Goal: Transaction & Acquisition: Purchase product/service

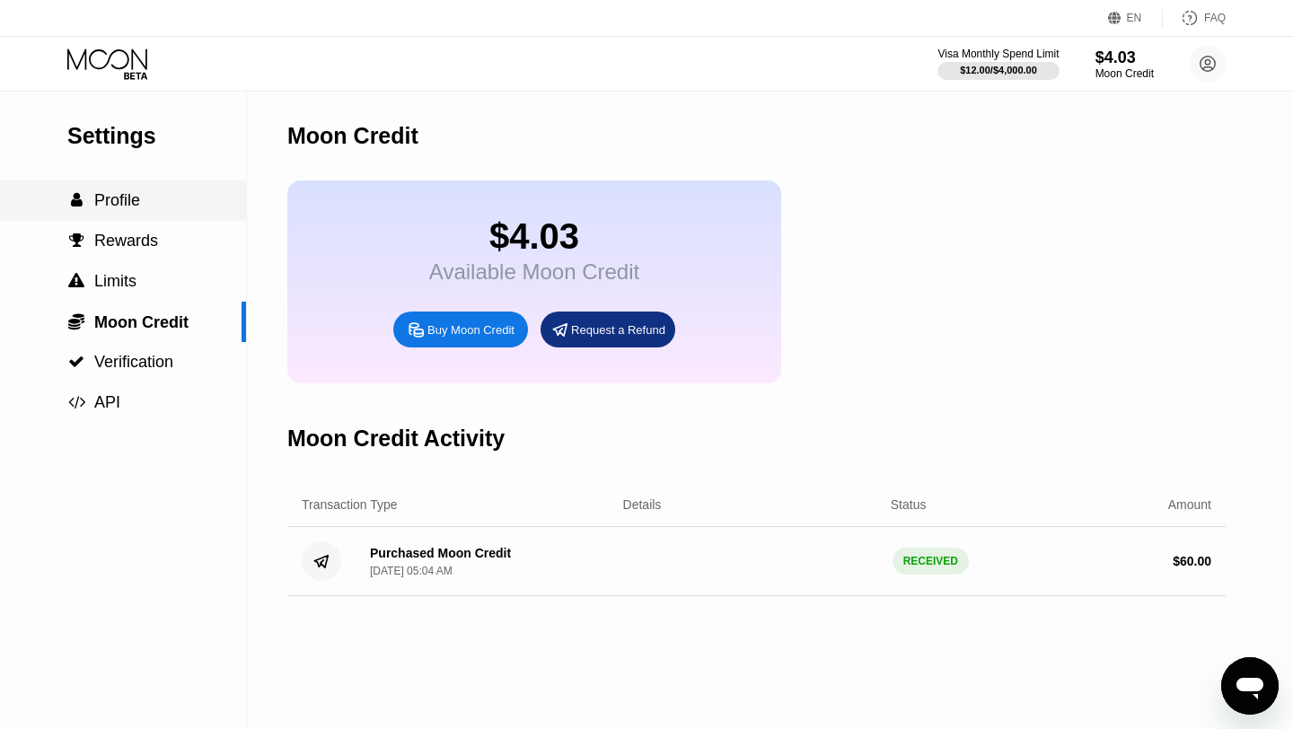
click at [121, 196] on span "Profile" at bounding box center [117, 200] width 46 height 18
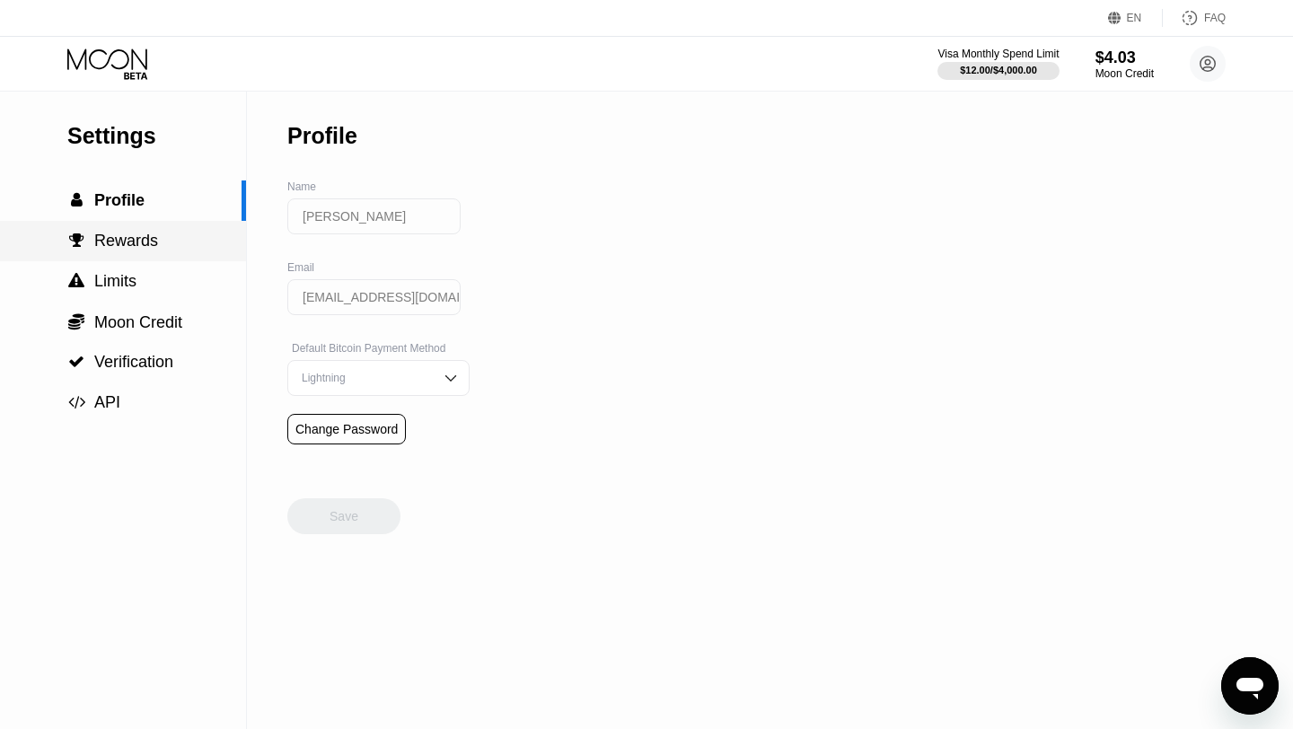
click at [126, 228] on div " Rewards" at bounding box center [123, 241] width 246 height 40
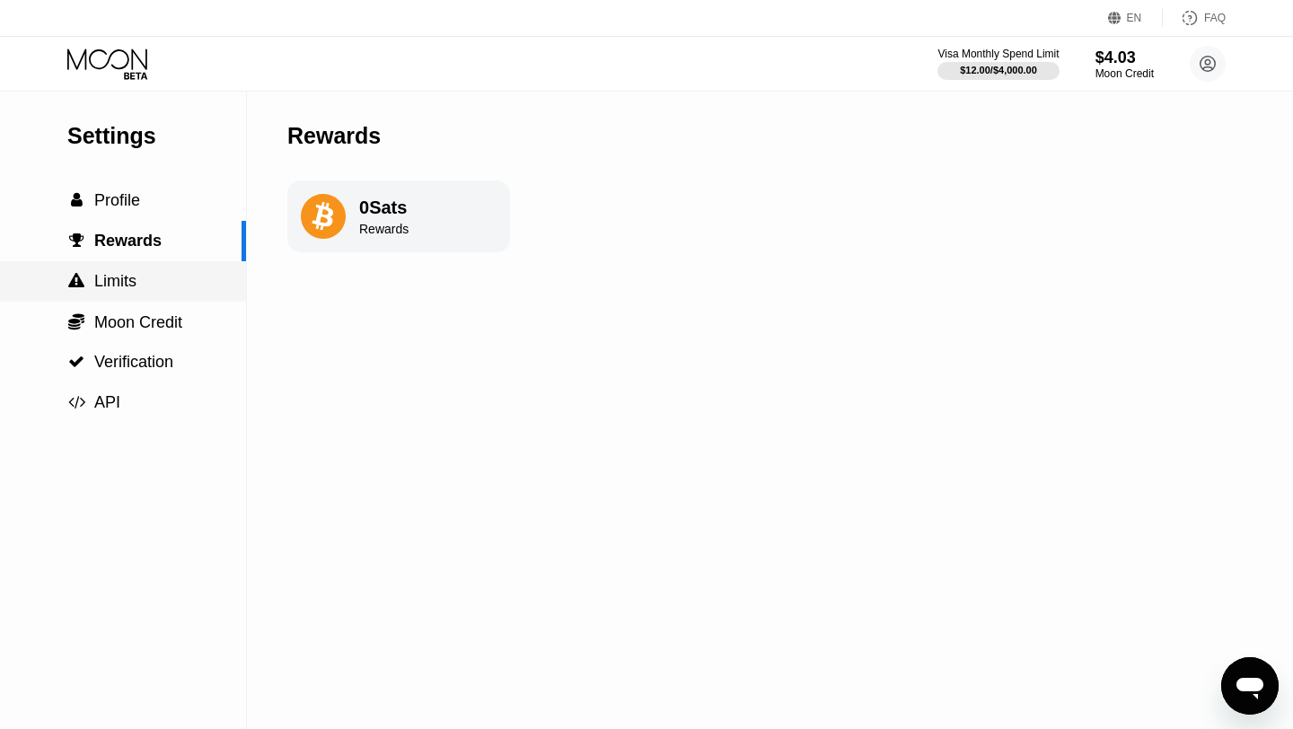
click at [130, 280] on span "Limits" at bounding box center [115, 281] width 42 height 18
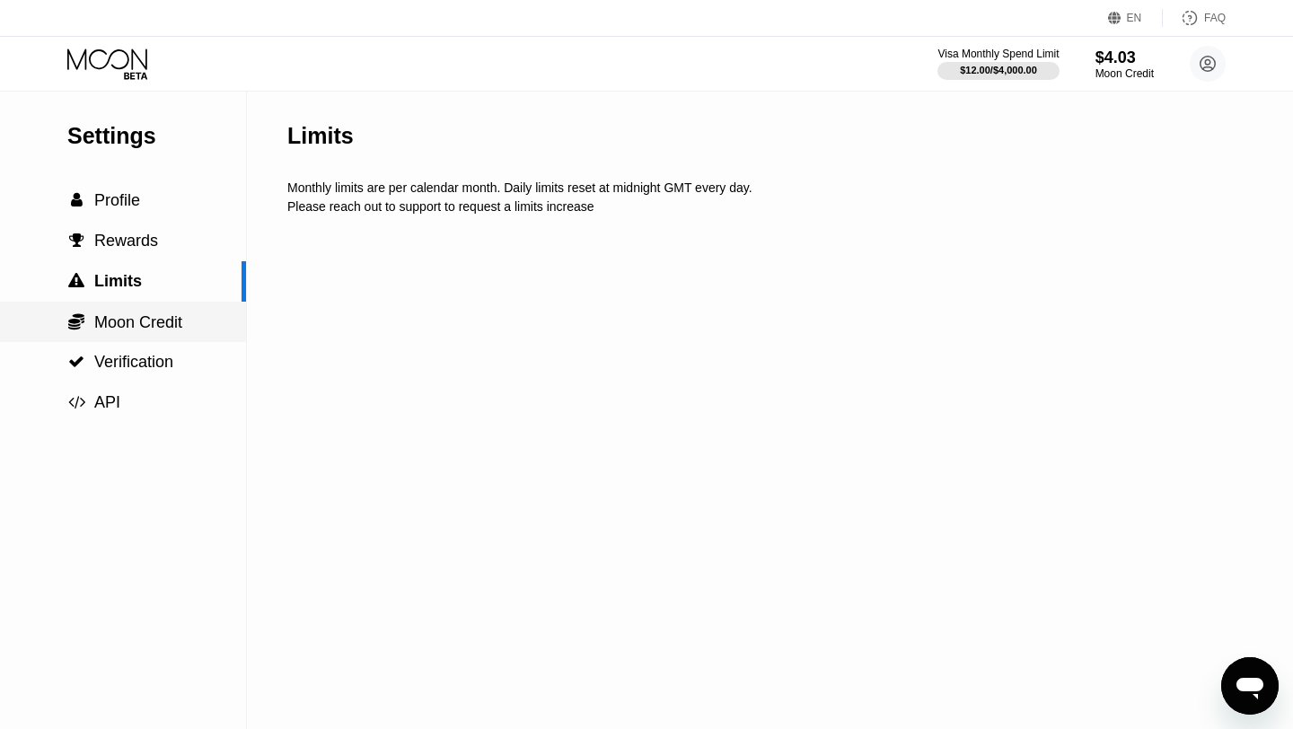
click at [142, 321] on span "Moon Credit" at bounding box center [138, 322] width 88 height 18
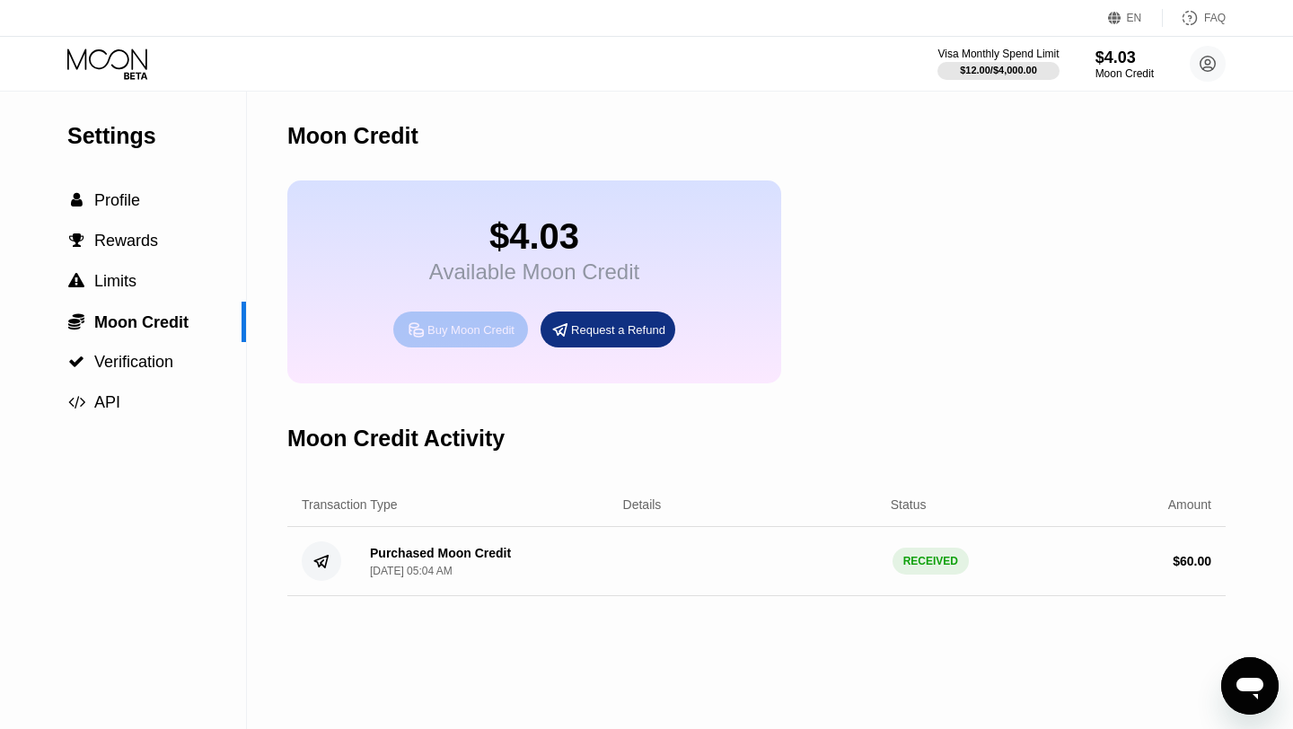
click at [443, 336] on div "Buy Moon Credit" at bounding box center [470, 329] width 87 height 15
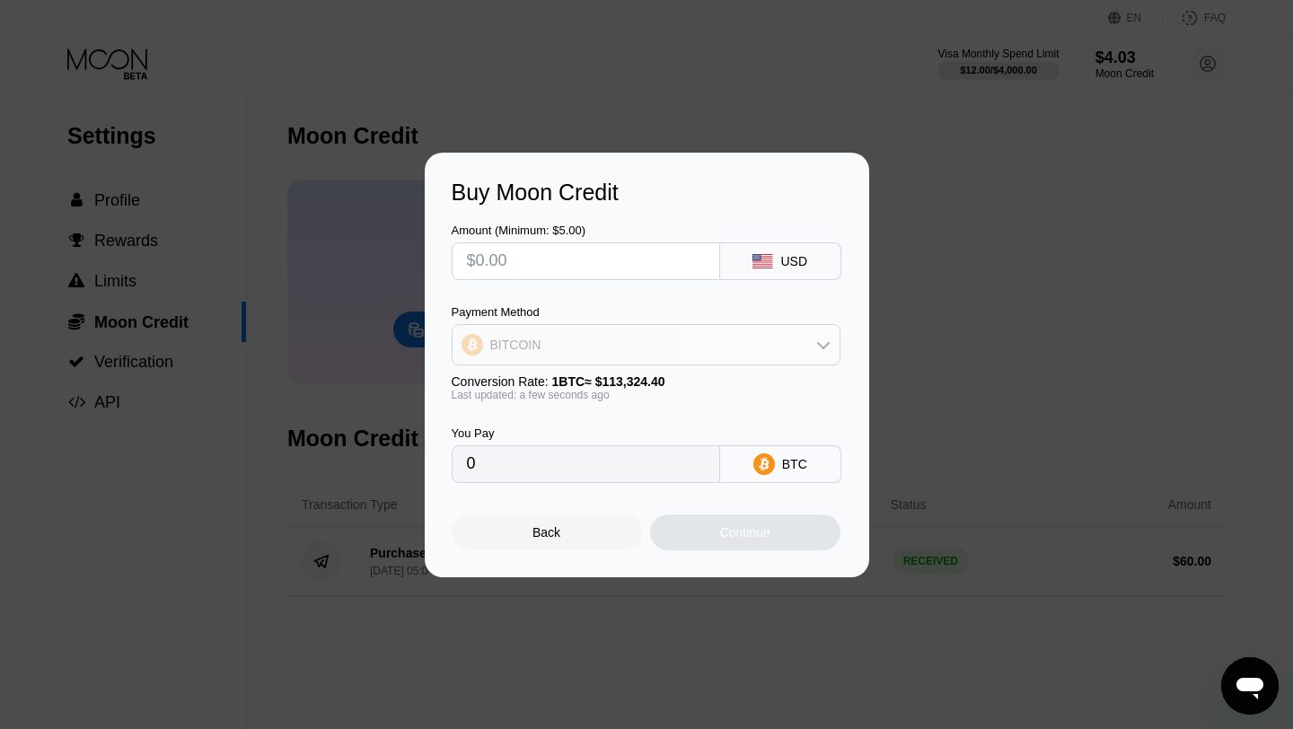
click at [796, 348] on div "BITCOIN" at bounding box center [646, 345] width 387 height 36
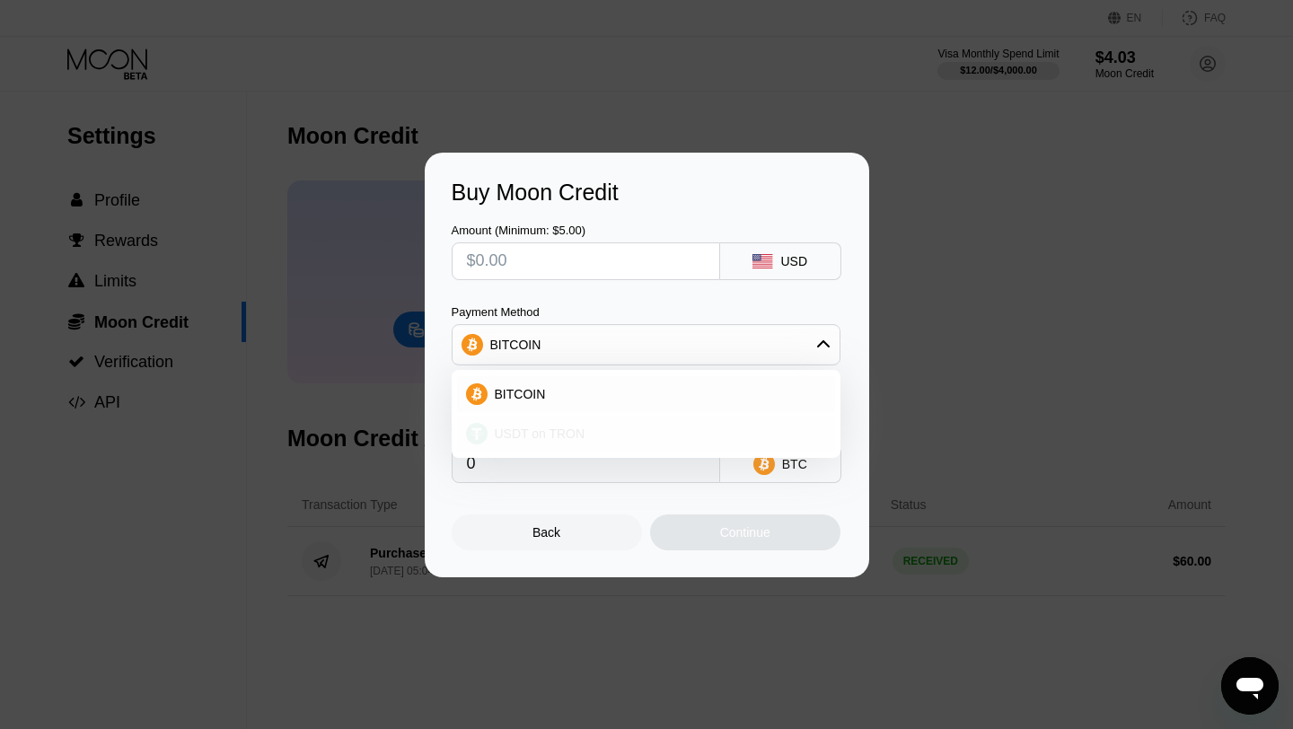
click at [584, 438] on div "USDT on TRON" at bounding box center [657, 433] width 338 height 14
type input "0.00"
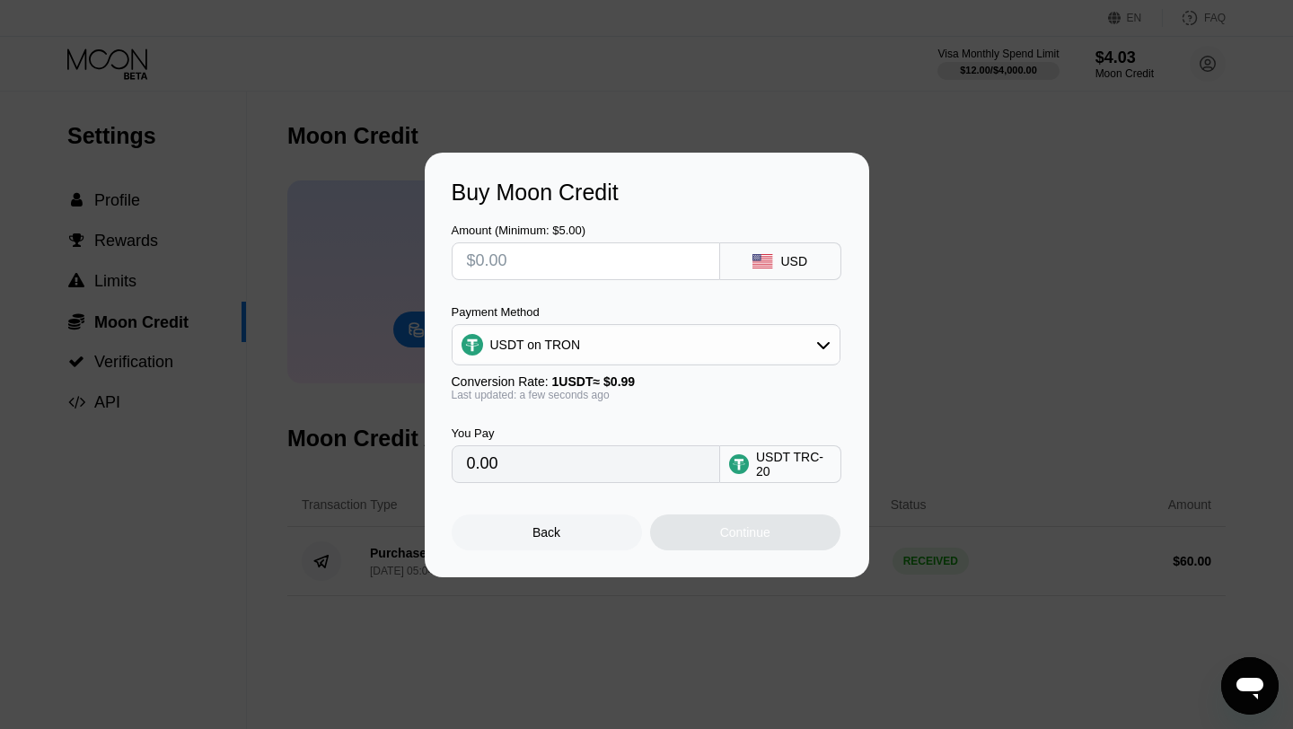
click at [570, 269] on input "text" at bounding box center [586, 261] width 238 height 36
type input "$2"
type input "2.02"
type input "$20"
type input "20.20"
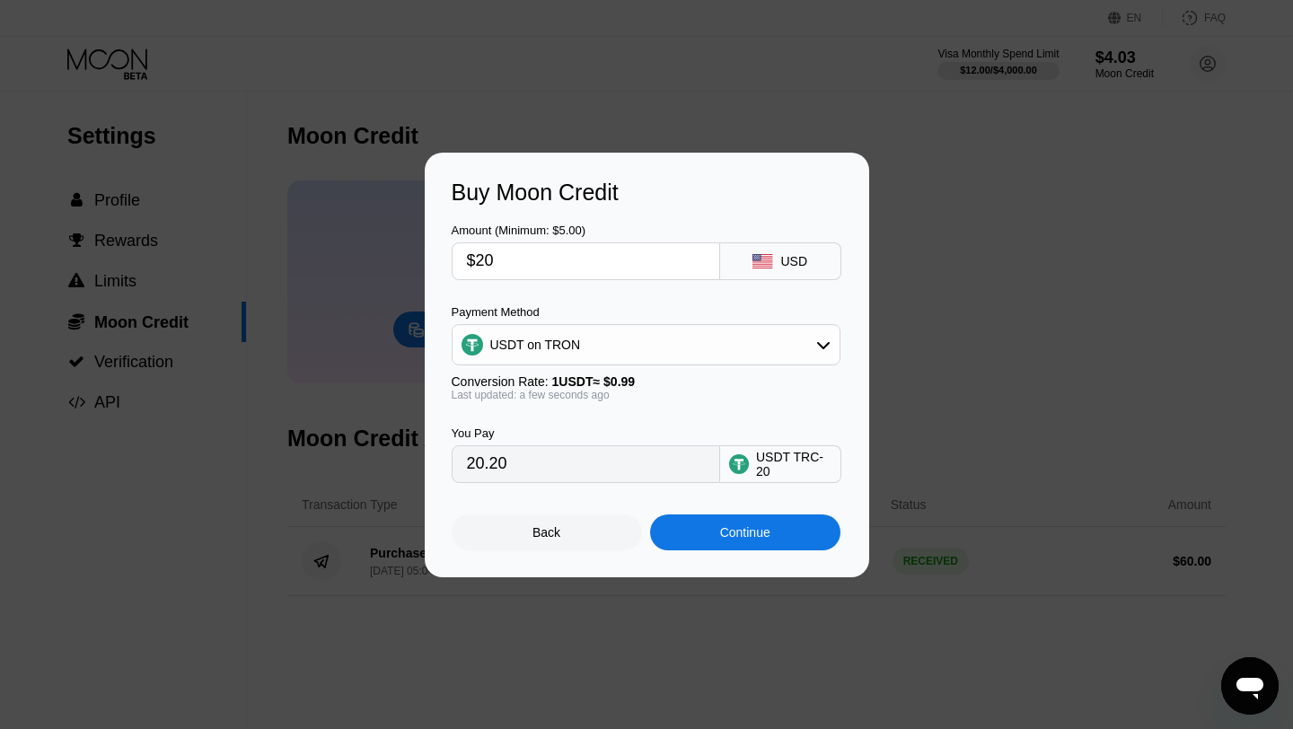
type input "$2"
type input "2.02"
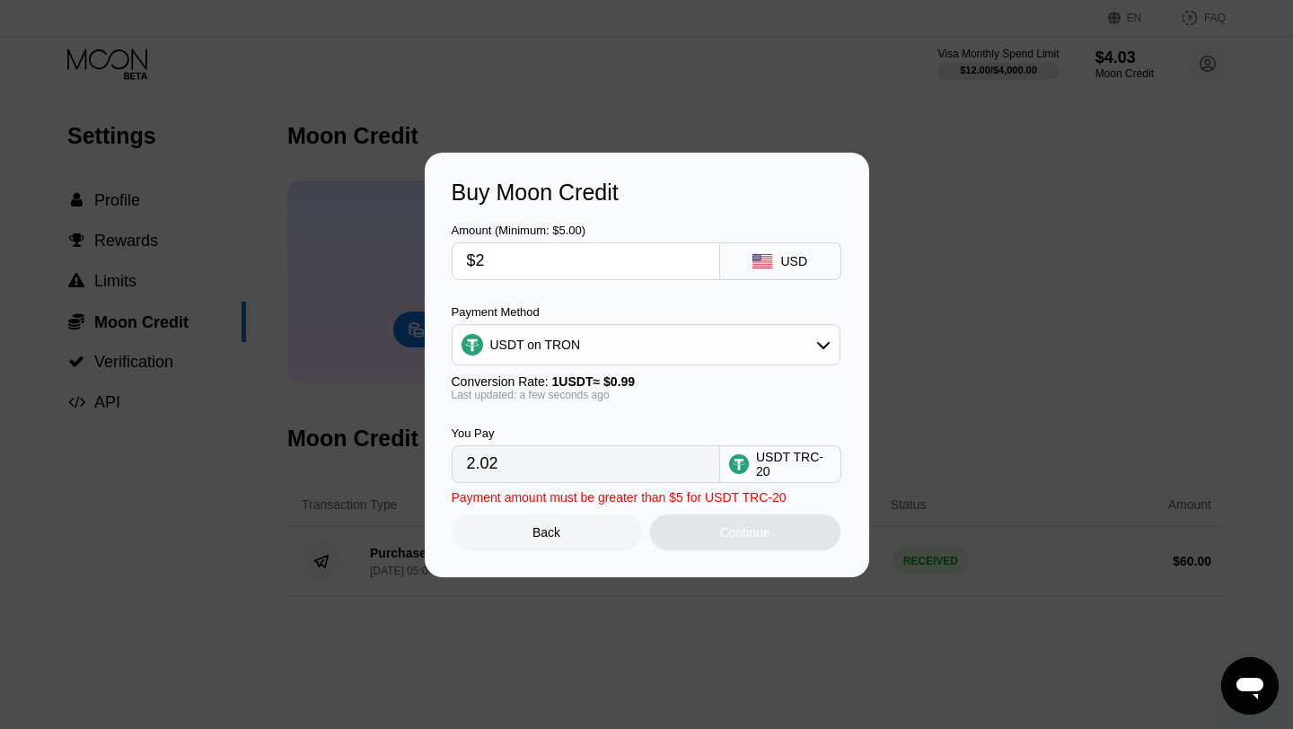
type input "$25"
type input "25.25"
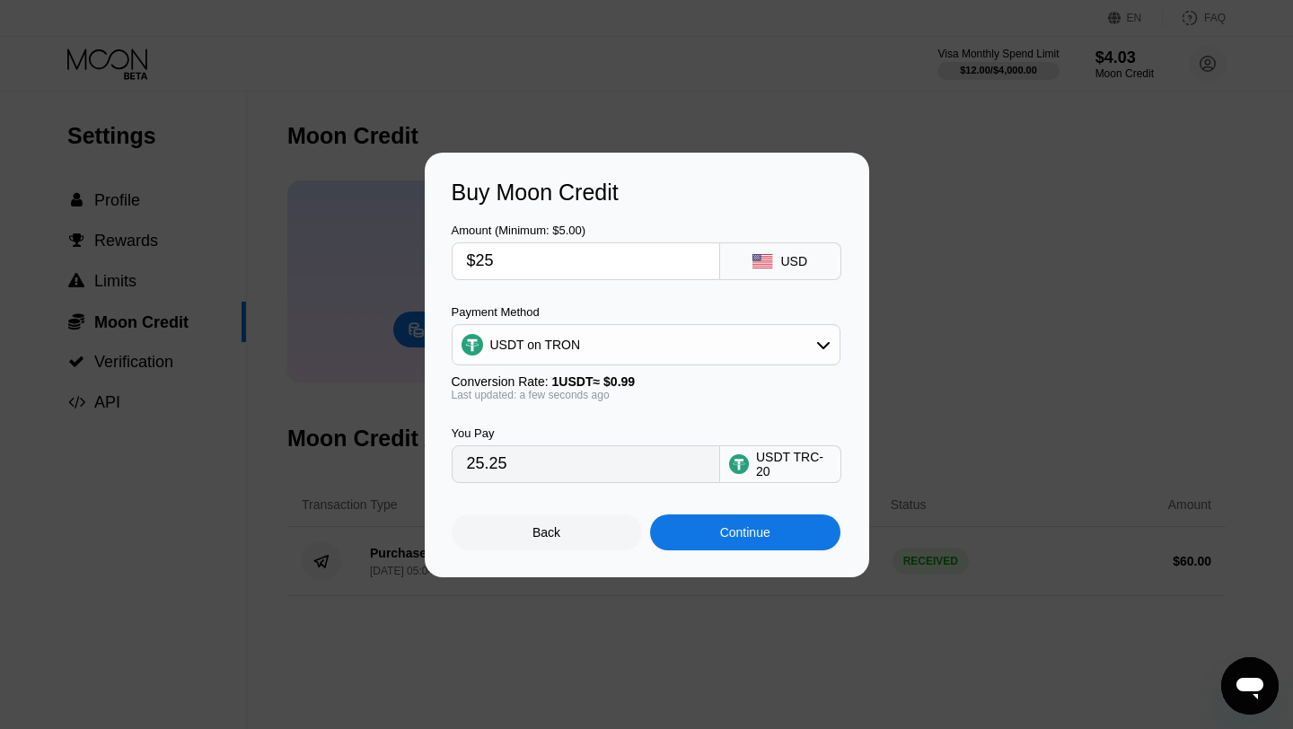
type input "$25"
click at [732, 539] on div "Continue" at bounding box center [745, 532] width 50 height 14
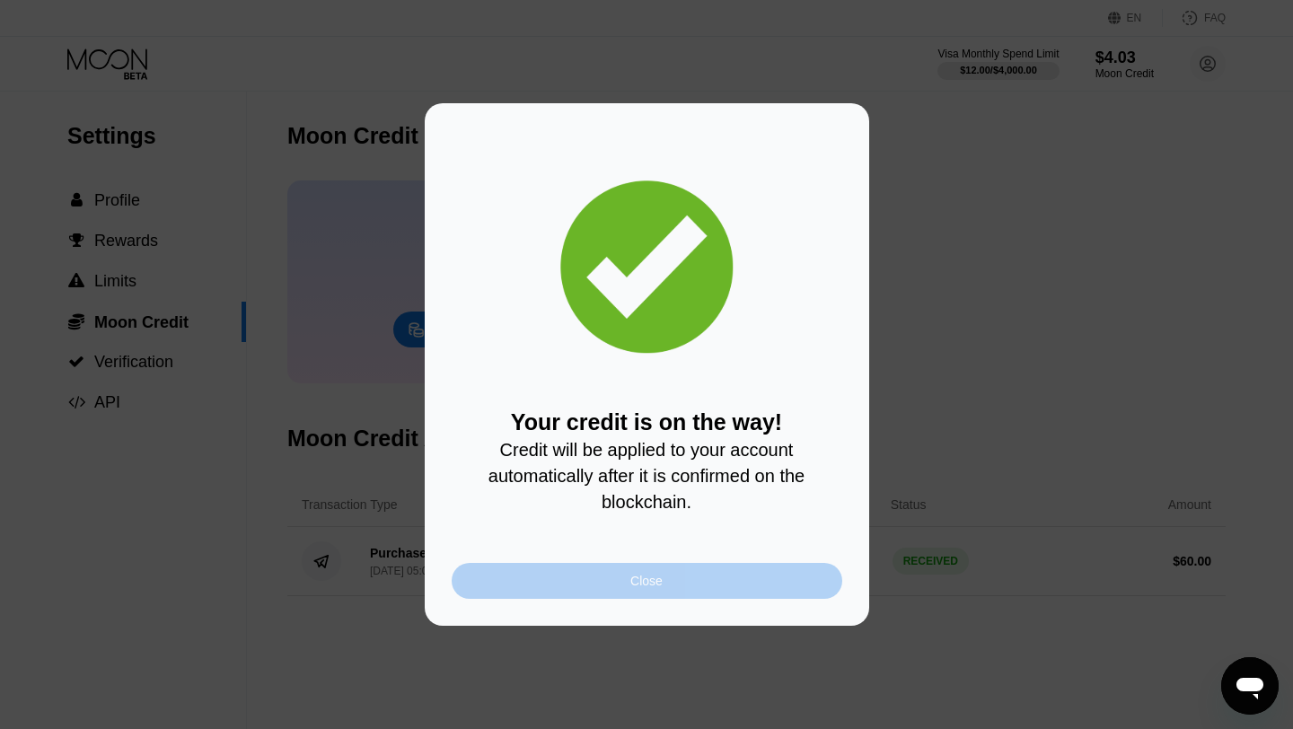
click at [708, 591] on div "Close" at bounding box center [647, 581] width 391 height 36
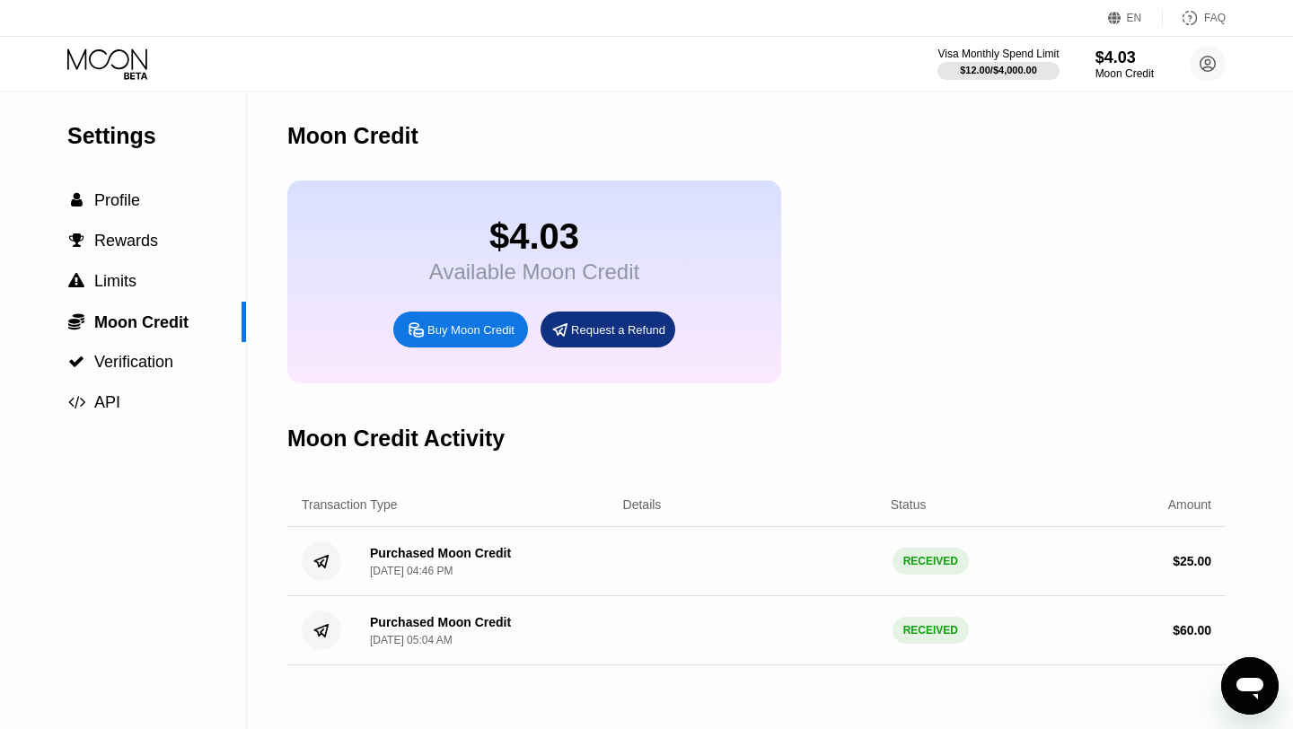
click at [936, 561] on div "RECEIVED" at bounding box center [930, 561] width 76 height 27
click at [110, 59] on icon at bounding box center [108, 63] width 83 height 31
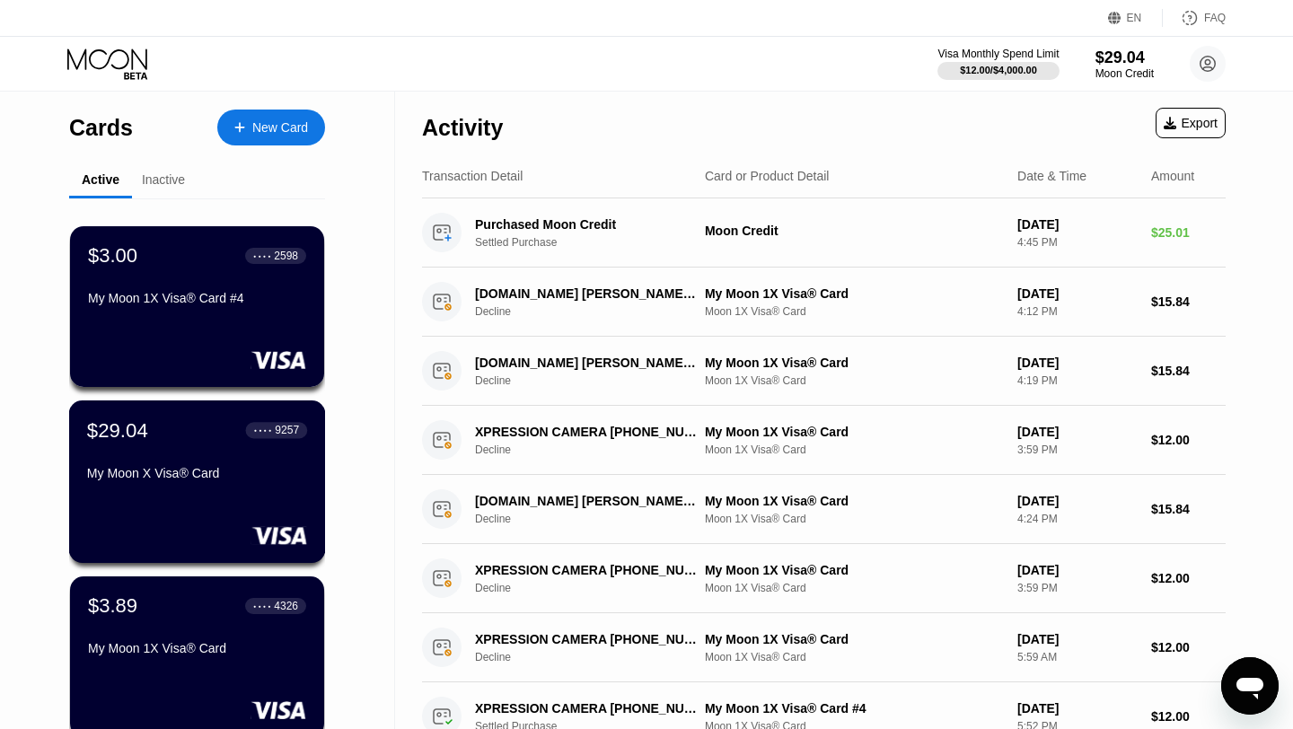
click at [265, 450] on div "$29.04 ● ● ● ● 9257 My Moon X Visa® Card" at bounding box center [197, 452] width 220 height 69
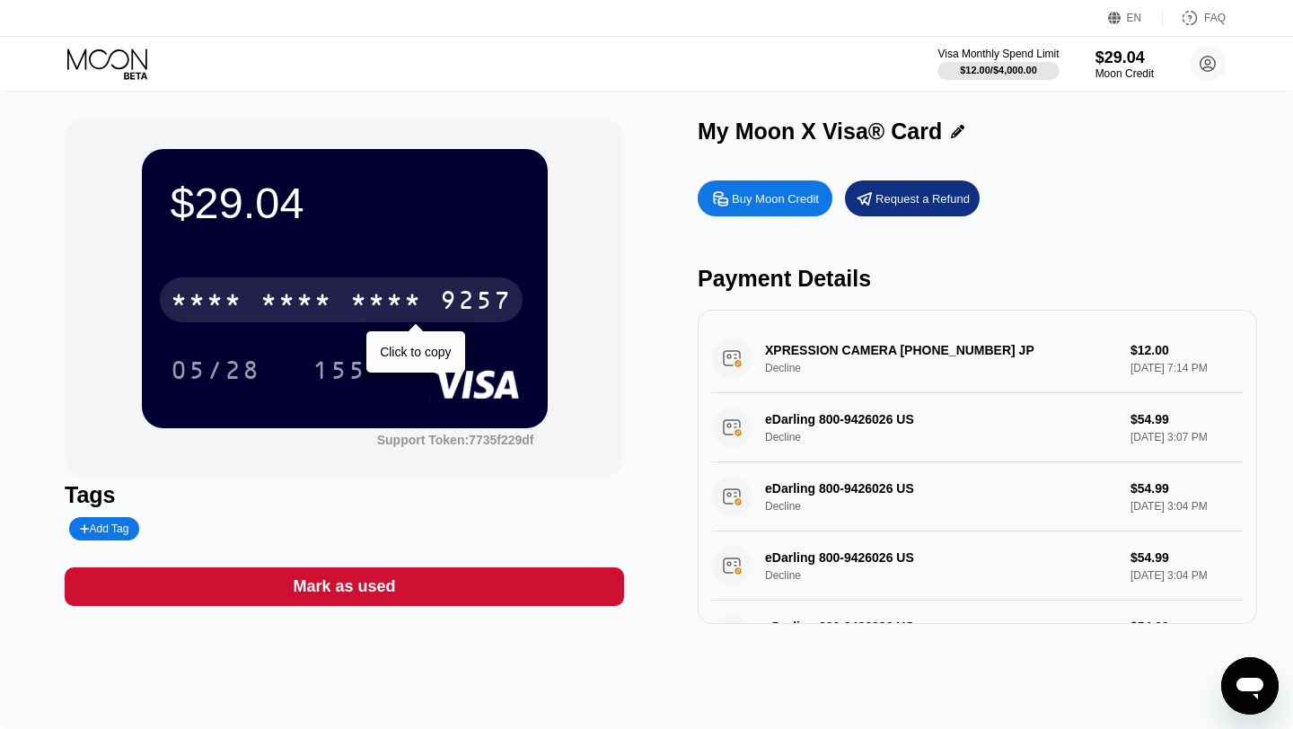
click at [408, 300] on div "* * * *" at bounding box center [386, 302] width 72 height 29
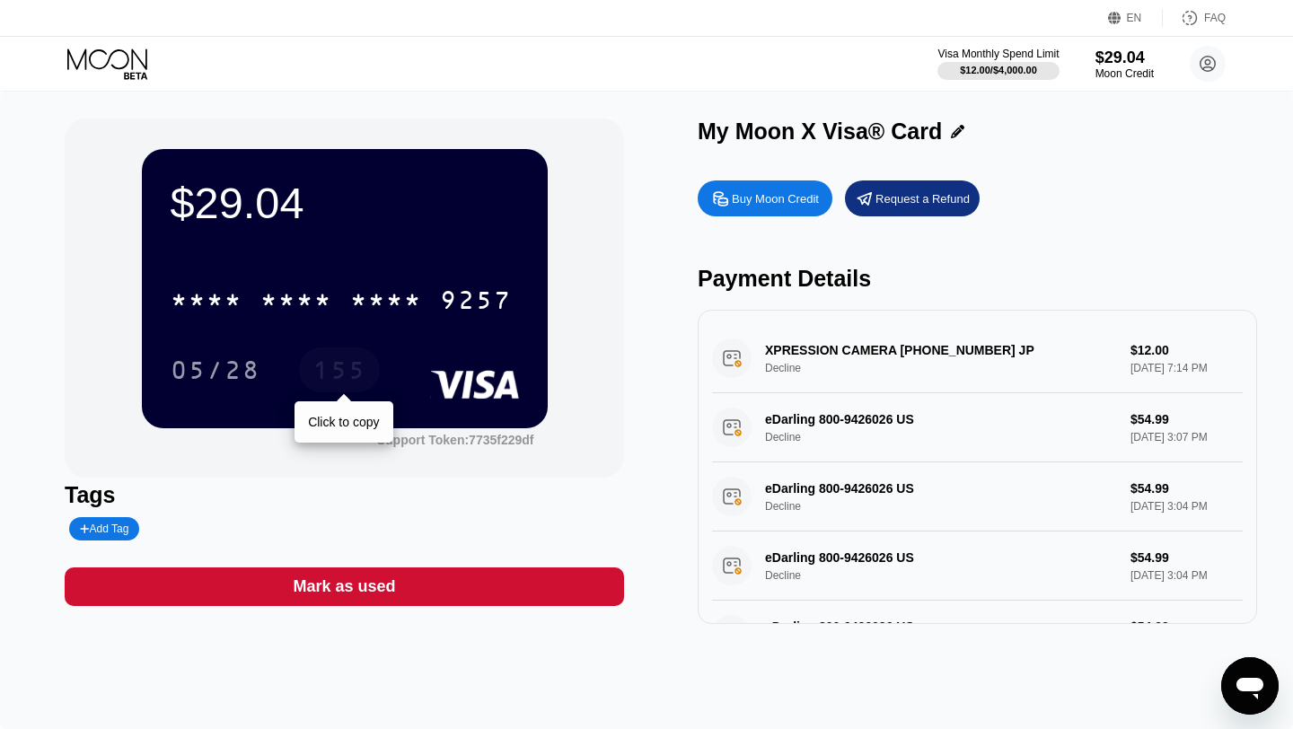
drag, startPoint x: 359, startPoint y: 375, endPoint x: 567, endPoint y: -79, distance: 499.4
click at [567, 0] on html "EN Language Select an item Save FAQ Visa Monthly Spend Limit $12.00 / $4,000.00…" at bounding box center [646, 364] width 1293 height 729
